Goal: Task Accomplishment & Management: Manage account settings

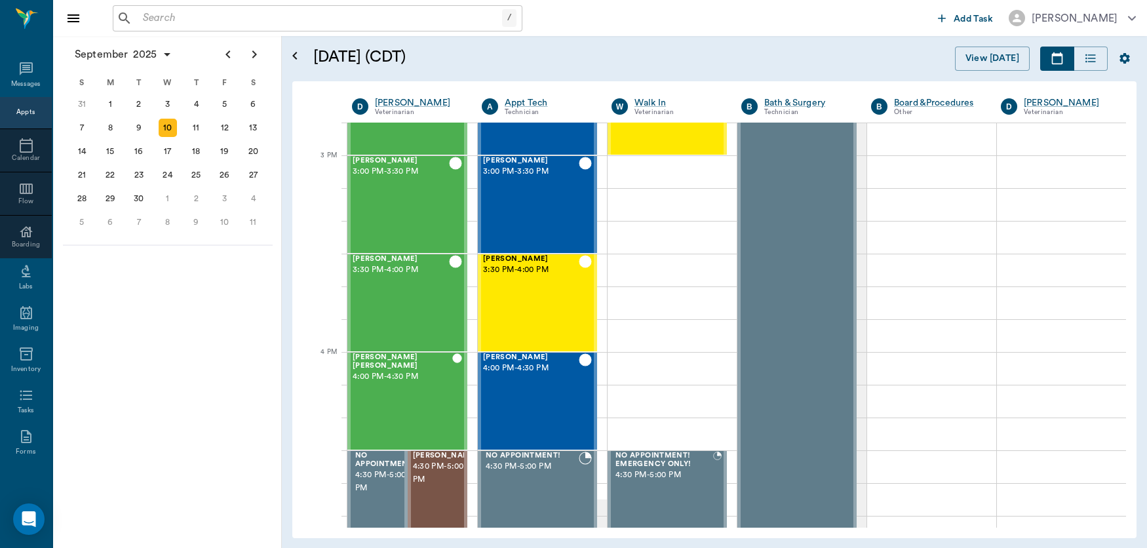
scroll to position [1378, 0]
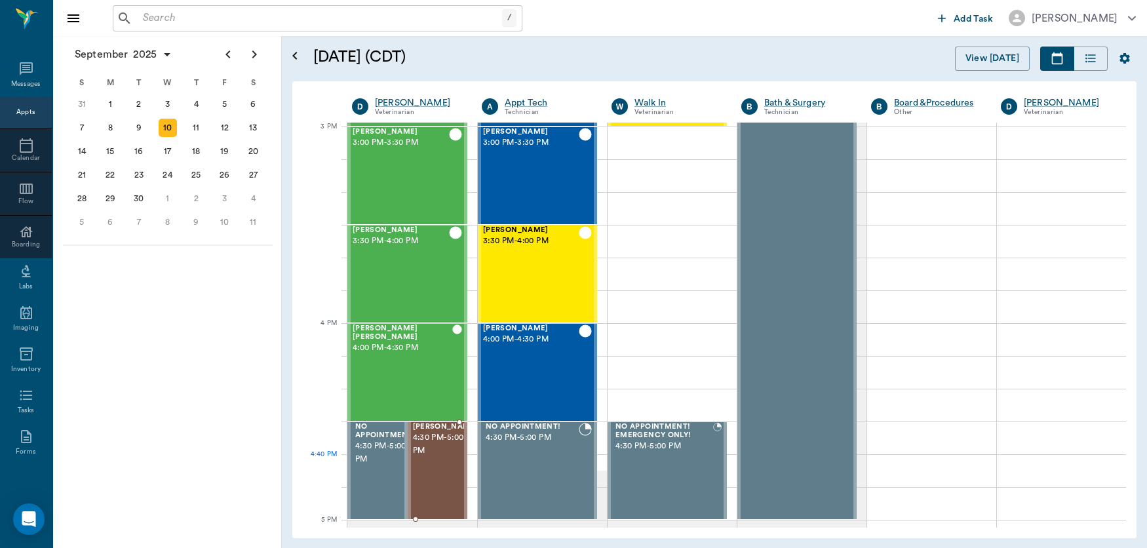
click at [440, 473] on div "[PERSON_NAME] 4:30 PM - 5:00 PM" at bounding box center [446, 471] width 66 height 96
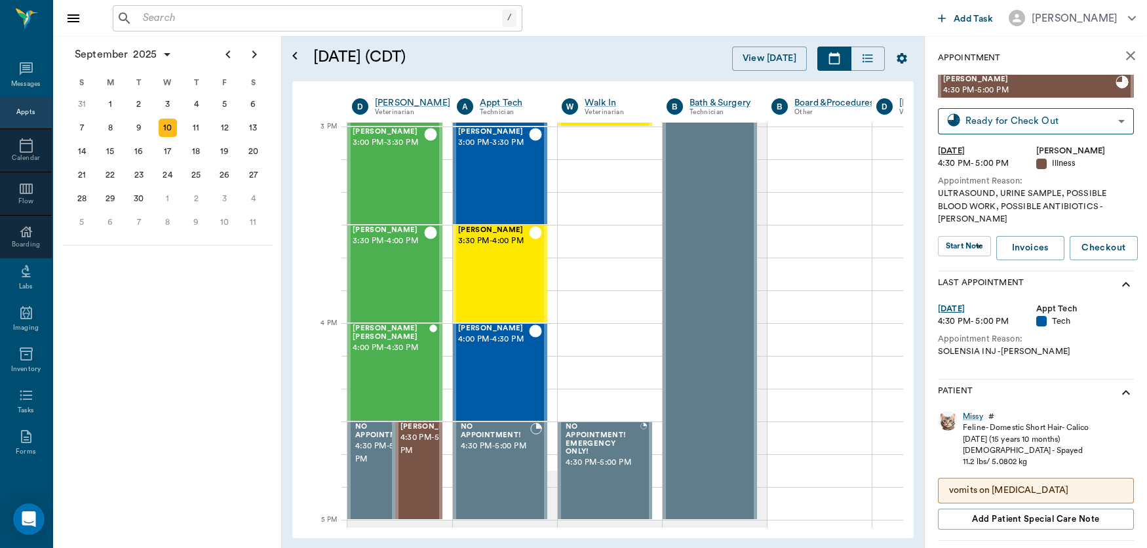
click at [961, 235] on body "/ ​ Add Task [PERSON_NAME] Nectar Messages Appts Calendar Flow Boarding Labs Im…" at bounding box center [573, 274] width 1147 height 548
click at [958, 257] on button "View SOAP" at bounding box center [957, 260] width 45 height 15
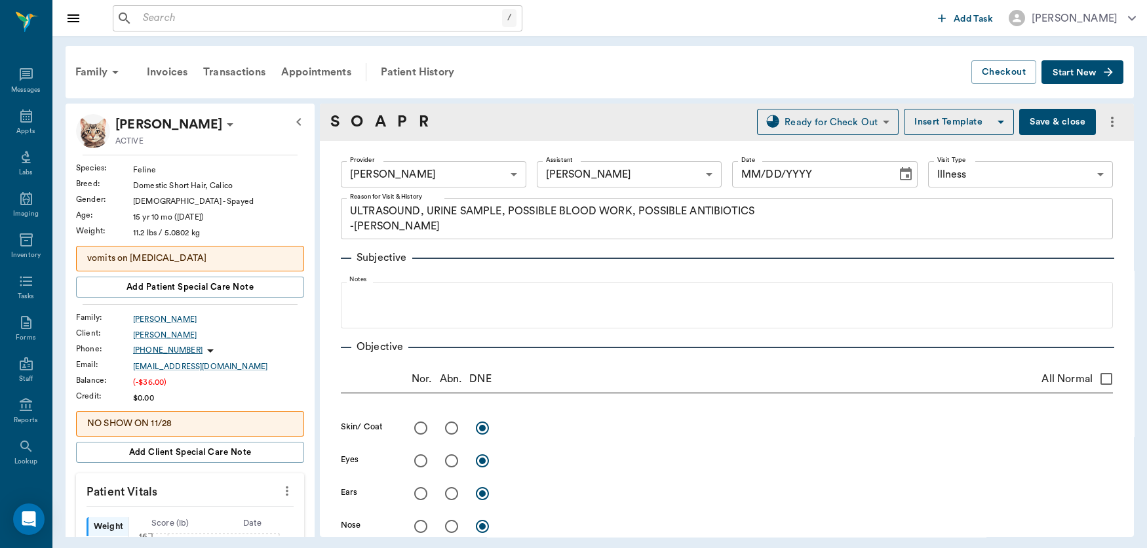
type input "63ec2f075fda476ae8351a4d"
type input "682b670d8bdc6f7f8feef3db"
type input "65d2be4f46e3a538d89b8c15"
type textarea "ULTRASOUND, URINE SAMPLE, POSSIBLE BLOOD WORK, POSSIBLE ANTIBIOTICS -[PERSON_NA…"
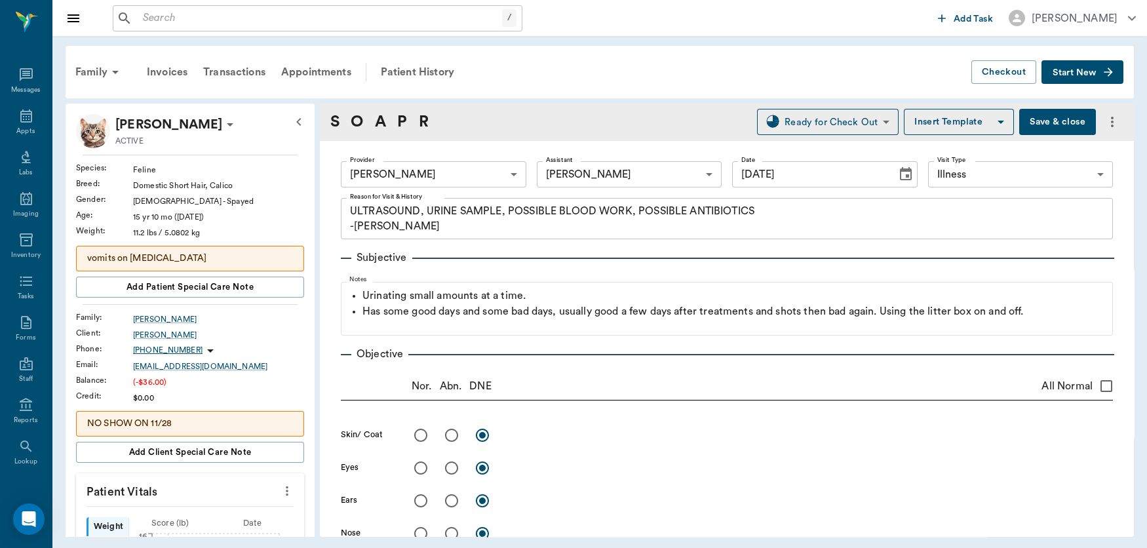
type input "[DATE]"
click at [956, 258] on hr at bounding box center [727, 258] width 773 height 1
